Goal: Navigation & Orientation: Go to known website

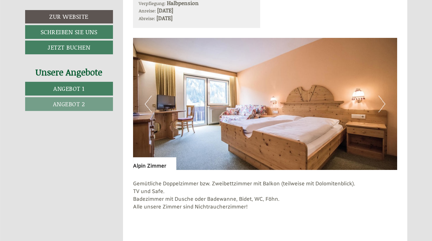
scroll to position [397, 0]
click at [383, 102] on button "Next" at bounding box center [381, 103] width 7 height 17
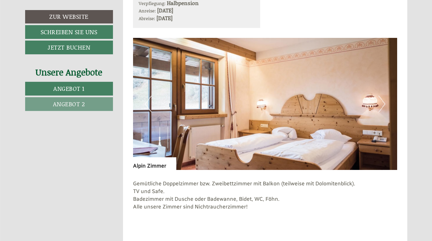
click at [382, 101] on button "Next" at bounding box center [381, 103] width 7 height 17
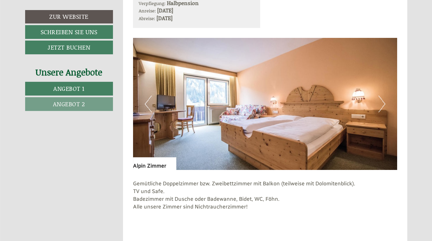
click at [382, 101] on button "Next" at bounding box center [381, 103] width 7 height 17
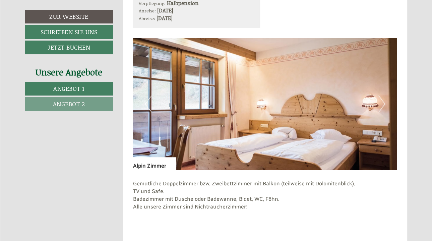
click at [382, 101] on button "Next" at bounding box center [381, 103] width 7 height 17
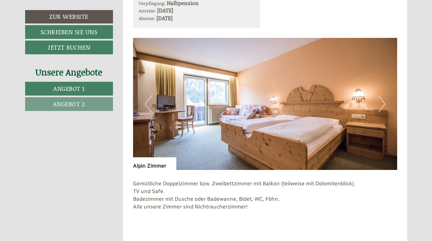
click at [382, 101] on button "Next" at bounding box center [381, 103] width 7 height 17
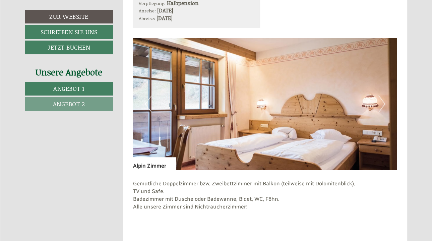
click at [382, 101] on button "Next" at bounding box center [381, 103] width 7 height 17
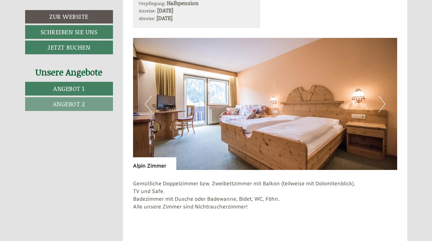
click at [382, 101] on button "Next" at bounding box center [381, 103] width 7 height 17
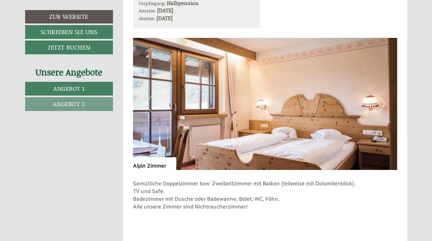
click at [382, 101] on button "Next" at bounding box center [381, 103] width 7 height 17
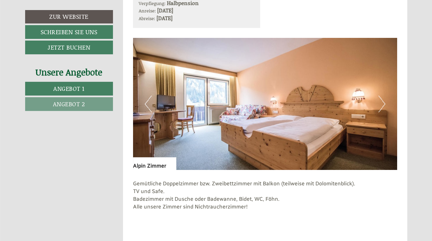
click at [382, 101] on button "Next" at bounding box center [381, 103] width 7 height 17
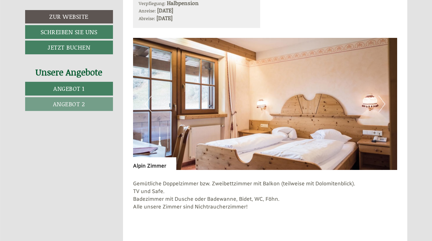
click at [382, 101] on button "Next" at bounding box center [381, 103] width 7 height 17
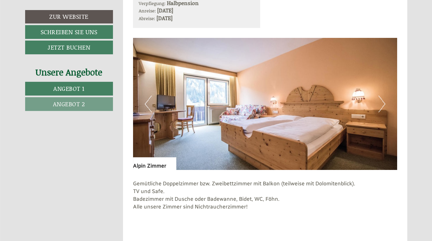
click at [382, 101] on button "Next" at bounding box center [381, 103] width 7 height 17
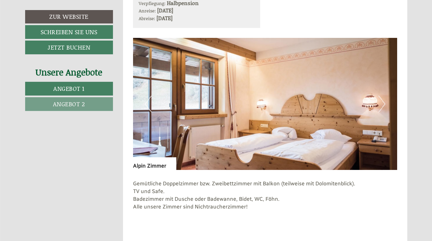
click at [382, 101] on button "Next" at bounding box center [381, 103] width 7 height 17
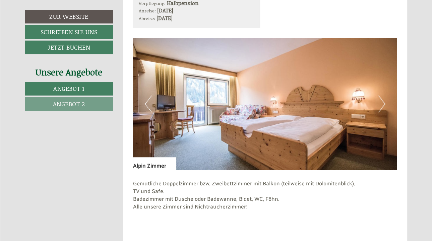
click at [382, 101] on button "Next" at bounding box center [381, 103] width 7 height 17
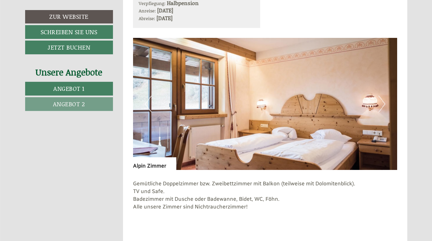
click at [382, 101] on button "Next" at bounding box center [381, 103] width 7 height 17
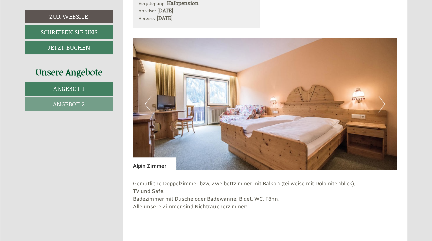
click at [382, 101] on button "Next" at bounding box center [381, 103] width 7 height 17
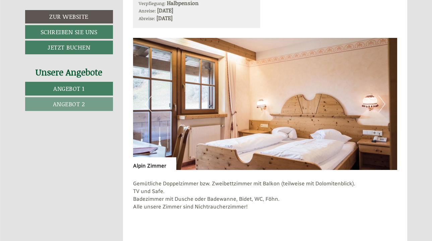
click at [382, 101] on button "Next" at bounding box center [381, 103] width 7 height 17
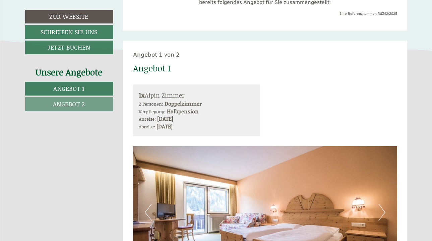
scroll to position [289, 0]
click at [77, 18] on link "Zur Website" at bounding box center [69, 16] width 88 height 13
